Goal: Information Seeking & Learning: Find specific page/section

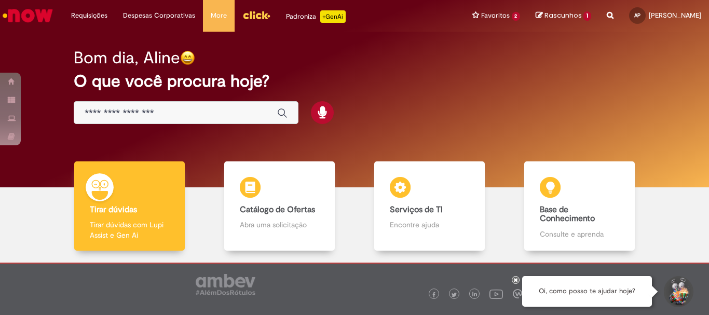
click at [186, 120] on div "Global" at bounding box center [186, 112] width 225 height 23
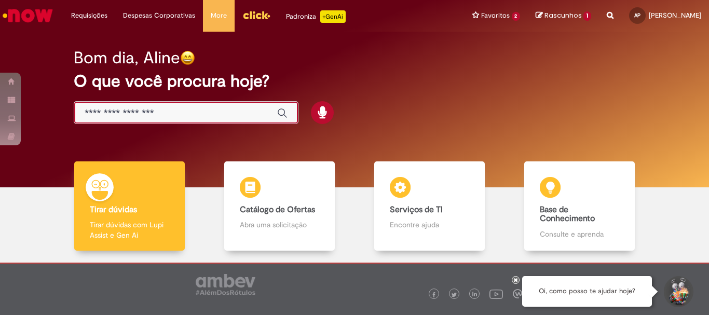
click at [181, 111] on input "Basta digitar aqui" at bounding box center [176, 114] width 182 height 12
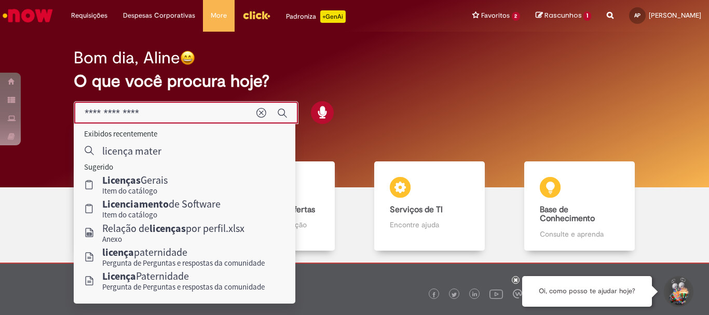
type input "**********"
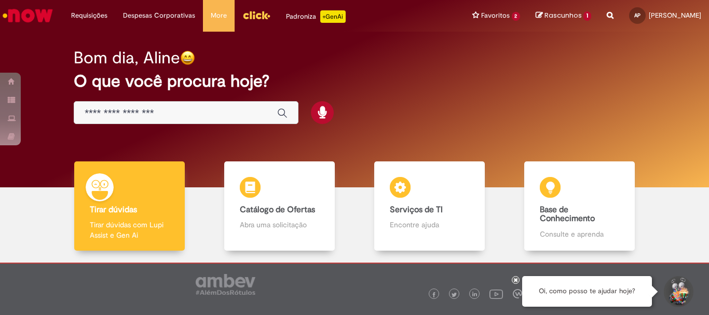
click at [140, 112] on input "Basta digitar aqui" at bounding box center [176, 114] width 182 height 12
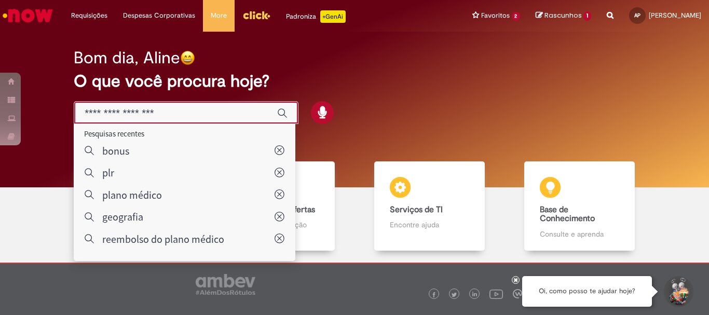
click at [160, 110] on input "Basta digitar aqui" at bounding box center [176, 114] width 182 height 12
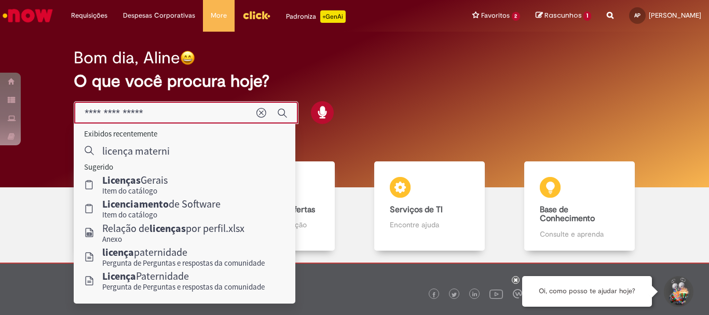
type input "**********"
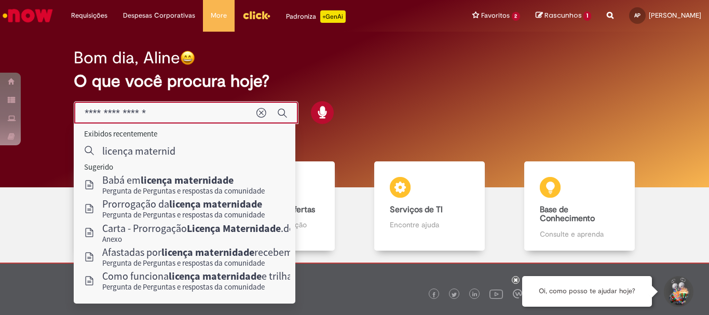
scroll to position [51, 0]
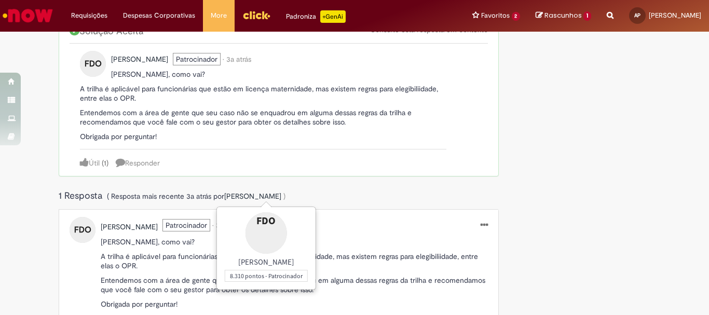
scroll to position [355, 0]
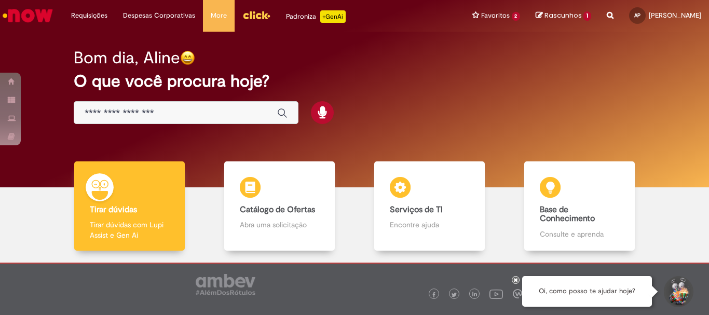
click at [123, 111] on input "Basta digitar aqui" at bounding box center [176, 114] width 182 height 12
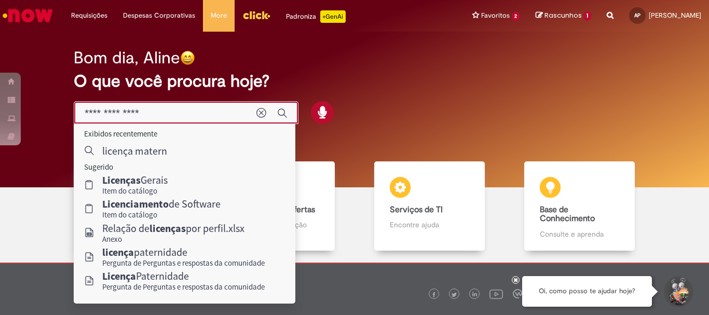
type input "**********"
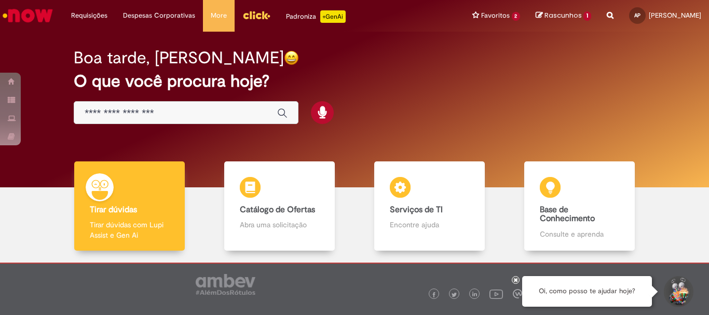
click at [186, 113] on input "Basta digitar aqui" at bounding box center [176, 114] width 182 height 12
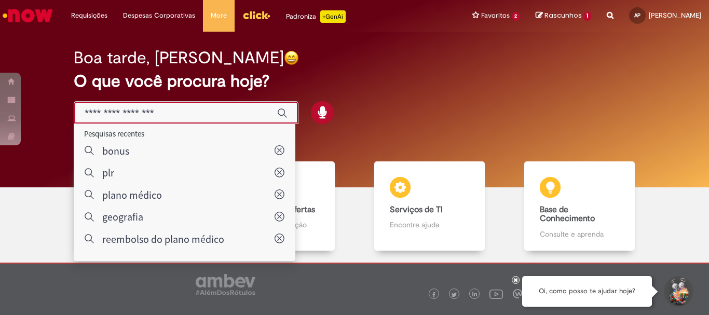
scroll to position [51, 0]
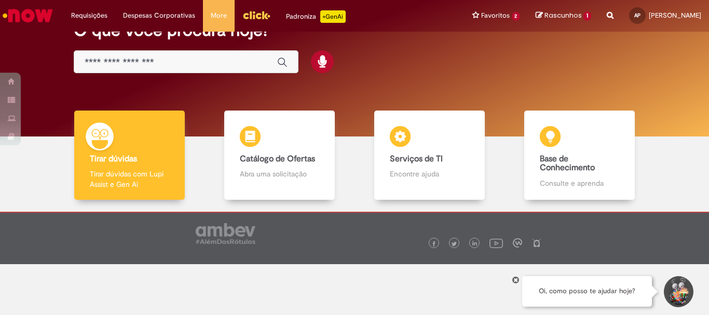
click at [138, 263] on div at bounding box center [354, 238] width 709 height 52
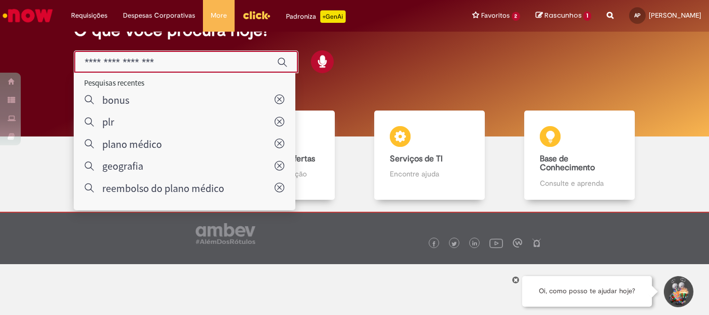
click at [177, 64] on input "Basta digitar aqui" at bounding box center [176, 63] width 182 height 12
click at [373, 61] on div "Boa tarde, [PERSON_NAME] O que você procura hoje?" at bounding box center [355, 36] width 598 height 88
click at [184, 62] on input "Basta digitar aqui" at bounding box center [176, 63] width 182 height 12
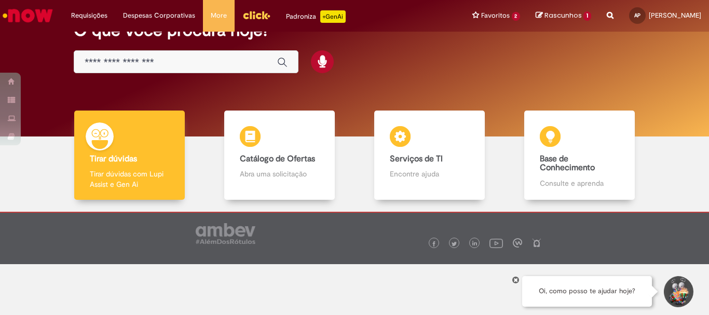
click at [379, 51] on div "Boa tarde, [PERSON_NAME] O que você procura hoje?" at bounding box center [355, 36] width 598 height 88
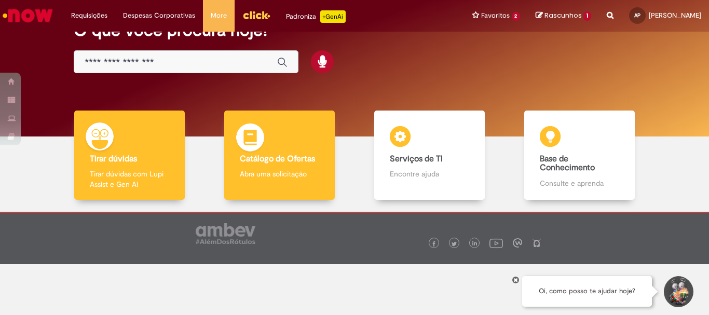
click at [277, 161] on b "Catálogo de Ofertas" at bounding box center [277, 159] width 75 height 10
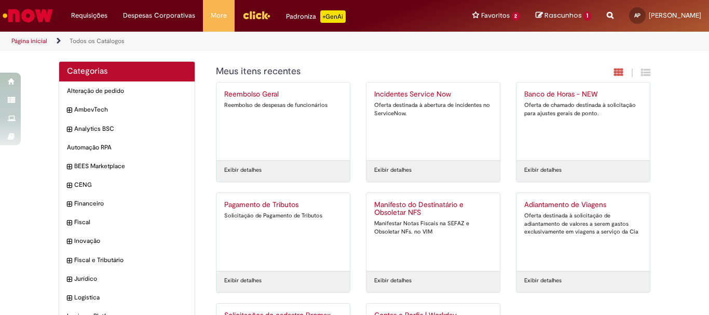
click at [16, 38] on link "Página inicial" at bounding box center [29, 41] width 36 height 8
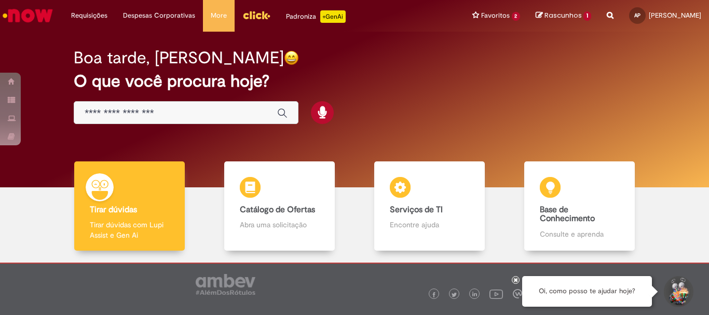
scroll to position [51, 0]
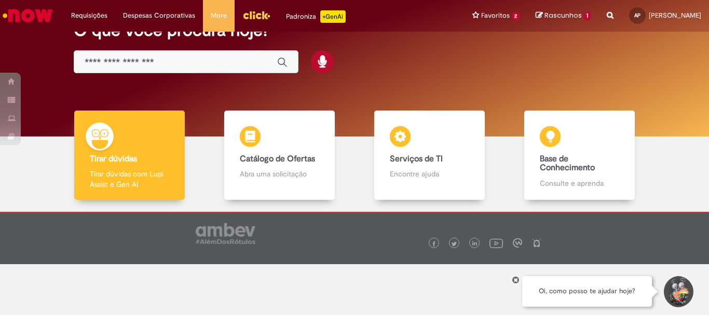
click at [514, 282] on icon at bounding box center [516, 279] width 4 height 5
